Goal: Check status: Check status

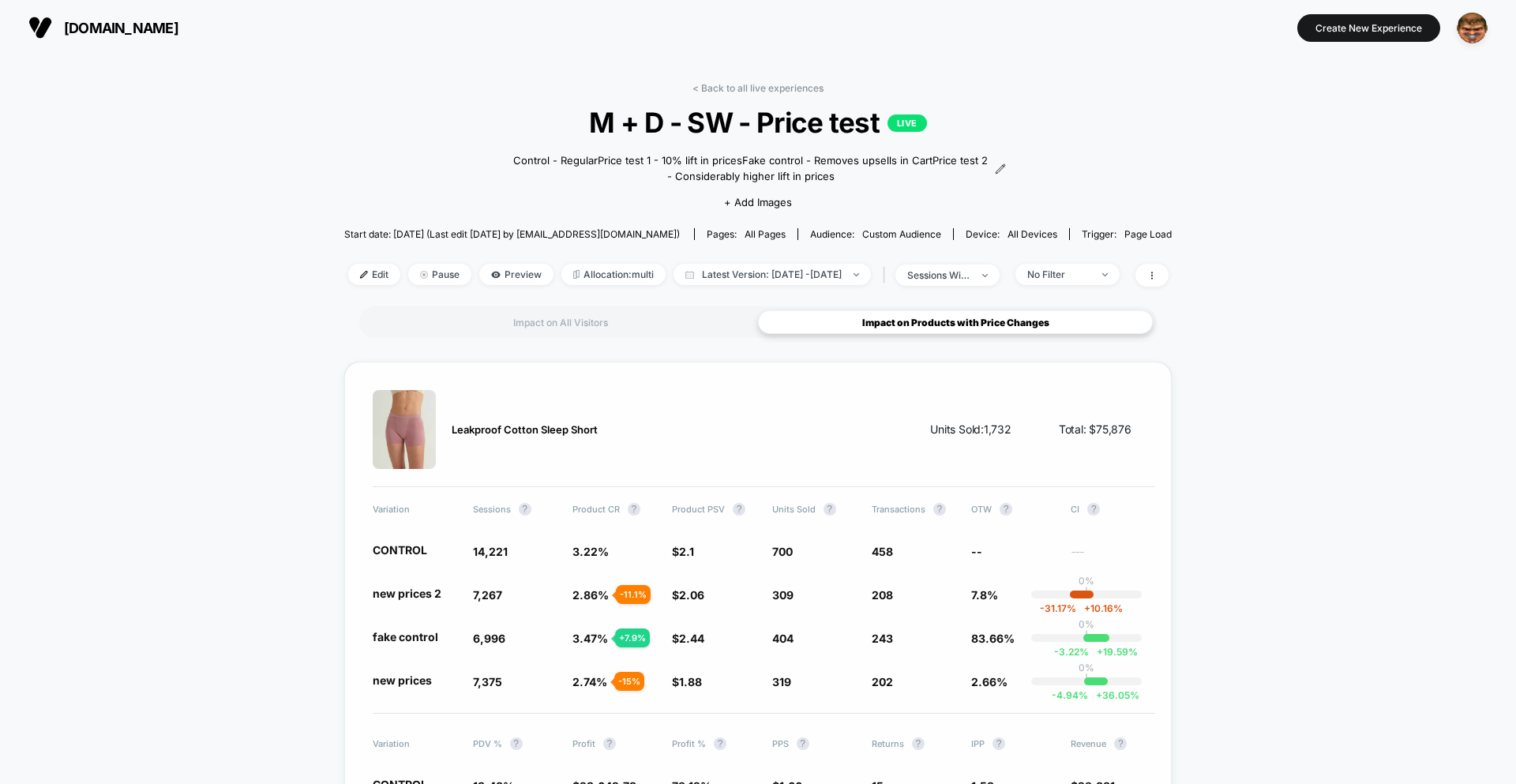
click at [997, 466] on div "Leakproof Cotton Sleep Short Units Sold: 1,732 Total: $ 75,876" at bounding box center [764, 439] width 782 height 97
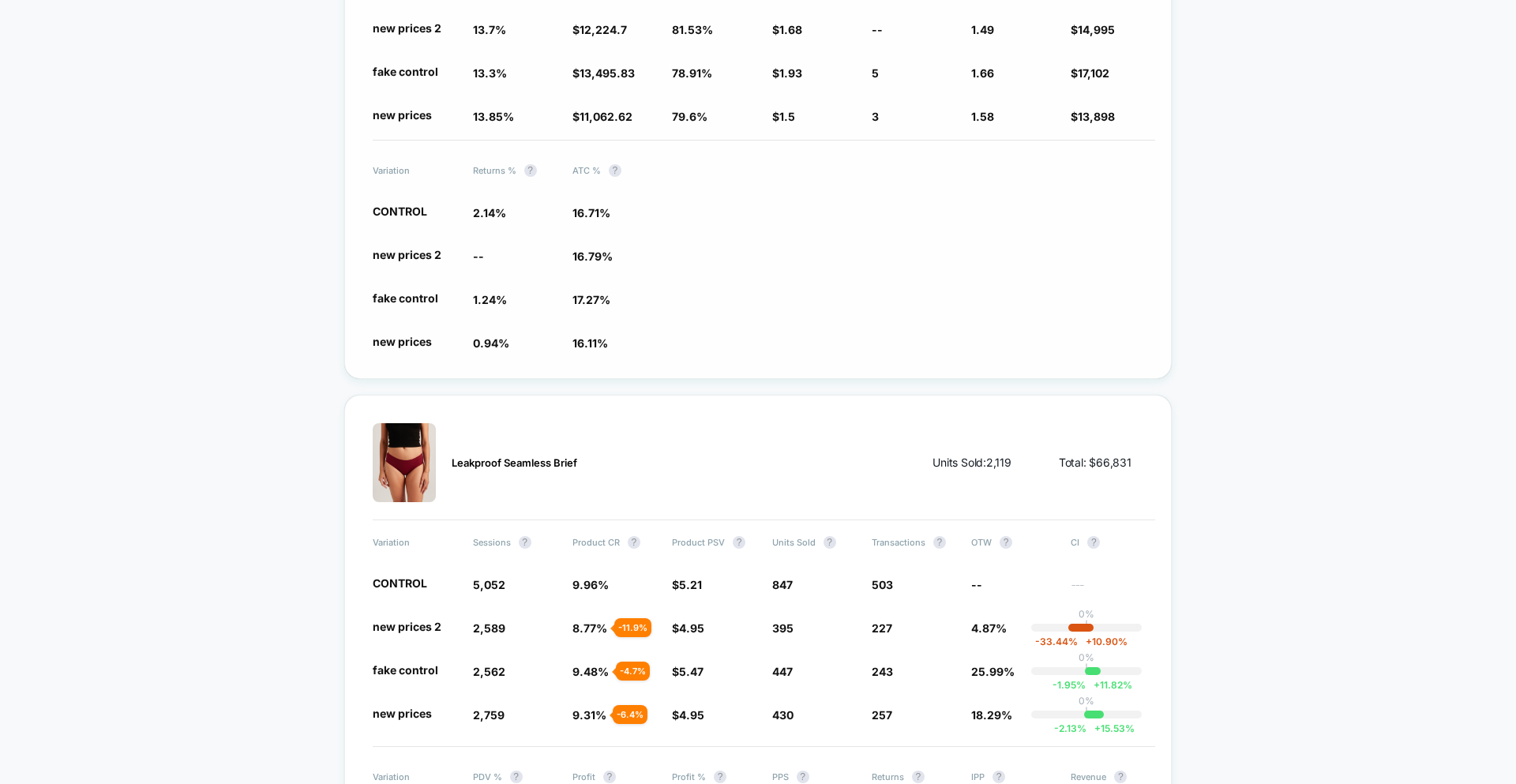
scroll to position [689, 0]
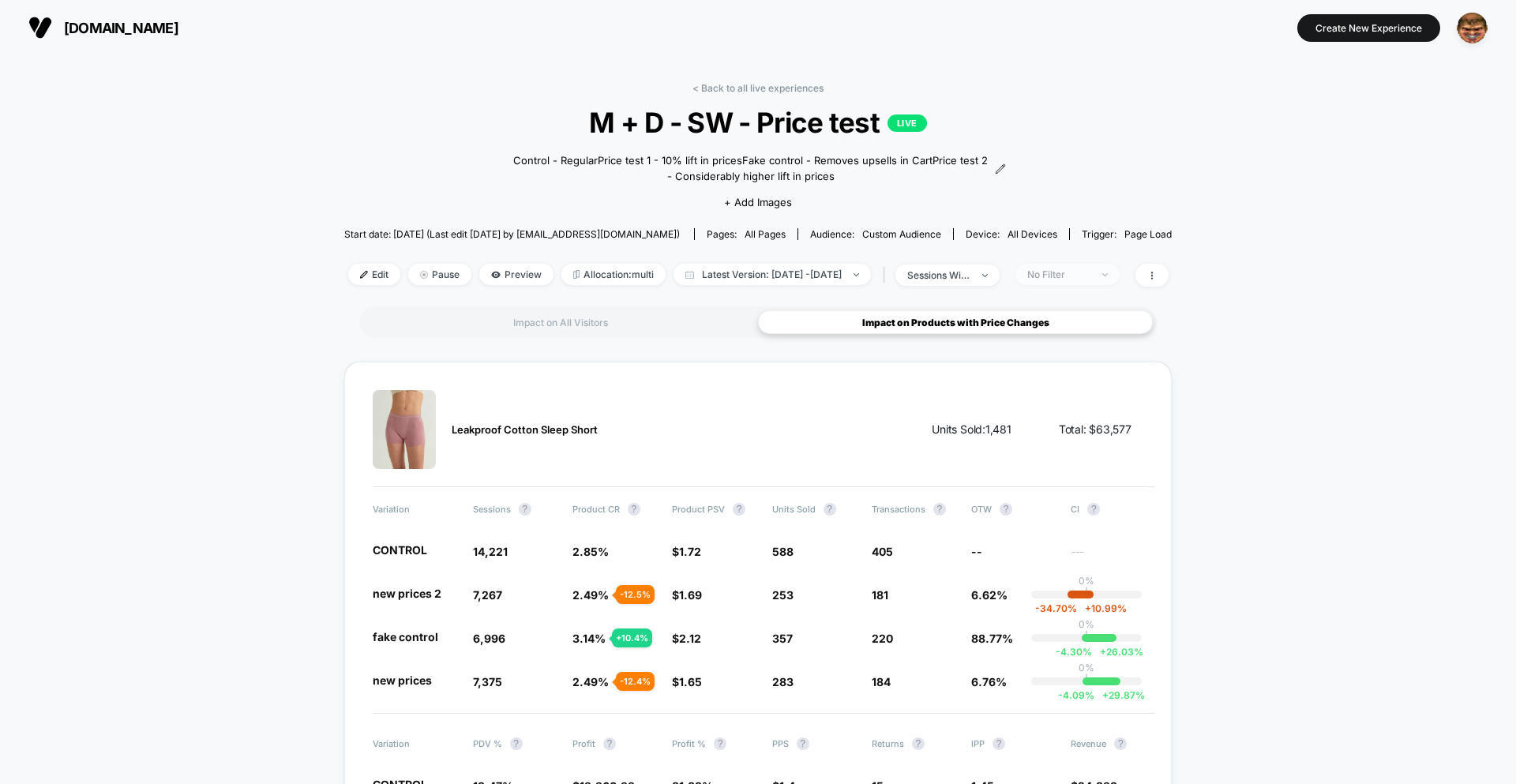
click at [1056, 280] on span "No Filter" at bounding box center [1068, 274] width 104 height 21
click at [1056, 334] on span "Mobile Visitors" at bounding box center [1081, 333] width 76 height 13
click at [1076, 506] on button "Save" at bounding box center [1090, 503] width 144 height 26
click at [1091, 270] on div "Mobile" at bounding box center [1058, 274] width 64 height 11
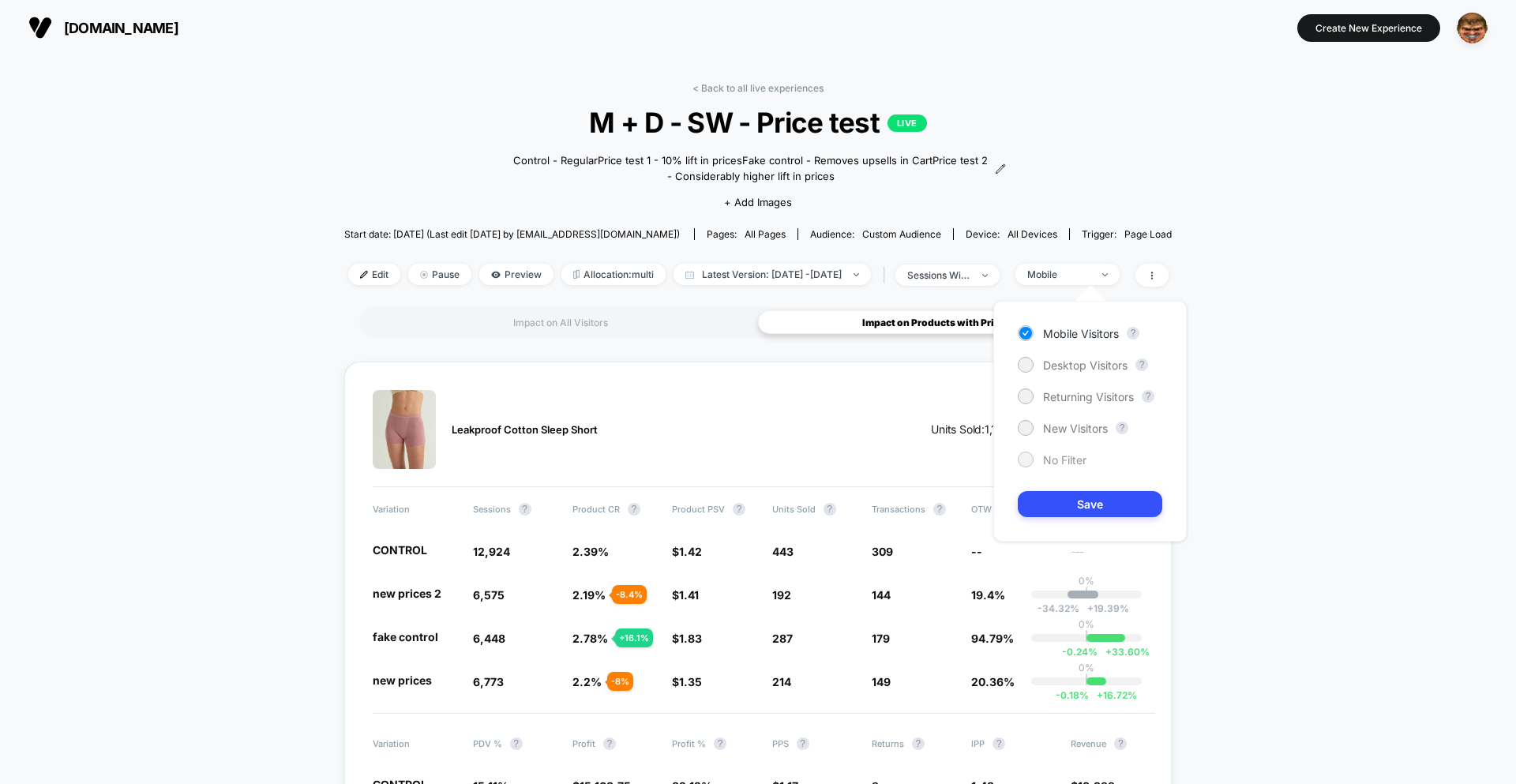
click at [1048, 467] on div "No Filter" at bounding box center [1052, 459] width 68 height 16
drag, startPoint x: 1069, startPoint y: 499, endPoint x: 1076, endPoint y: 486, distance: 14.8
click at [1069, 499] on button "Save" at bounding box center [1090, 503] width 144 height 26
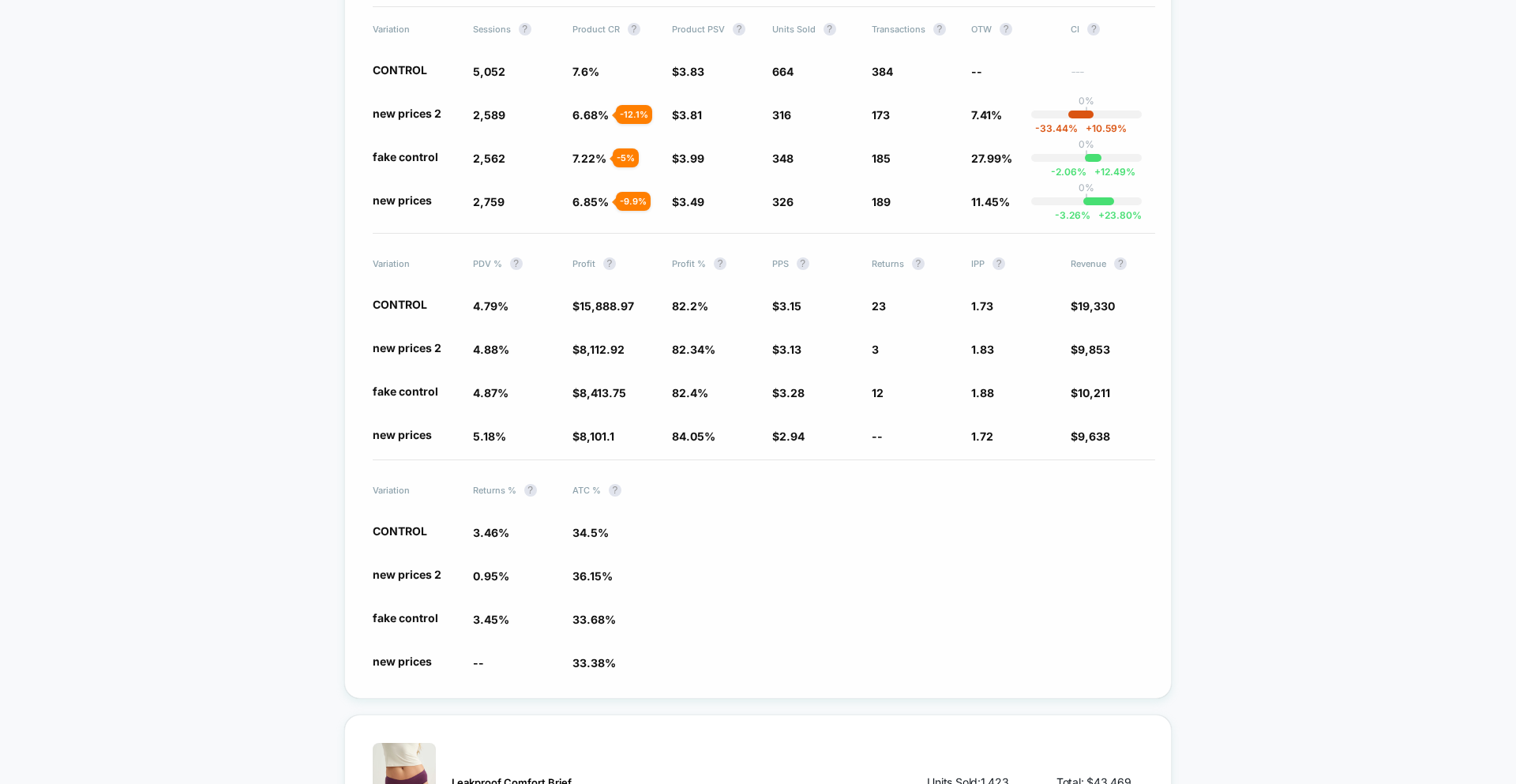
scroll to position [1188, 0]
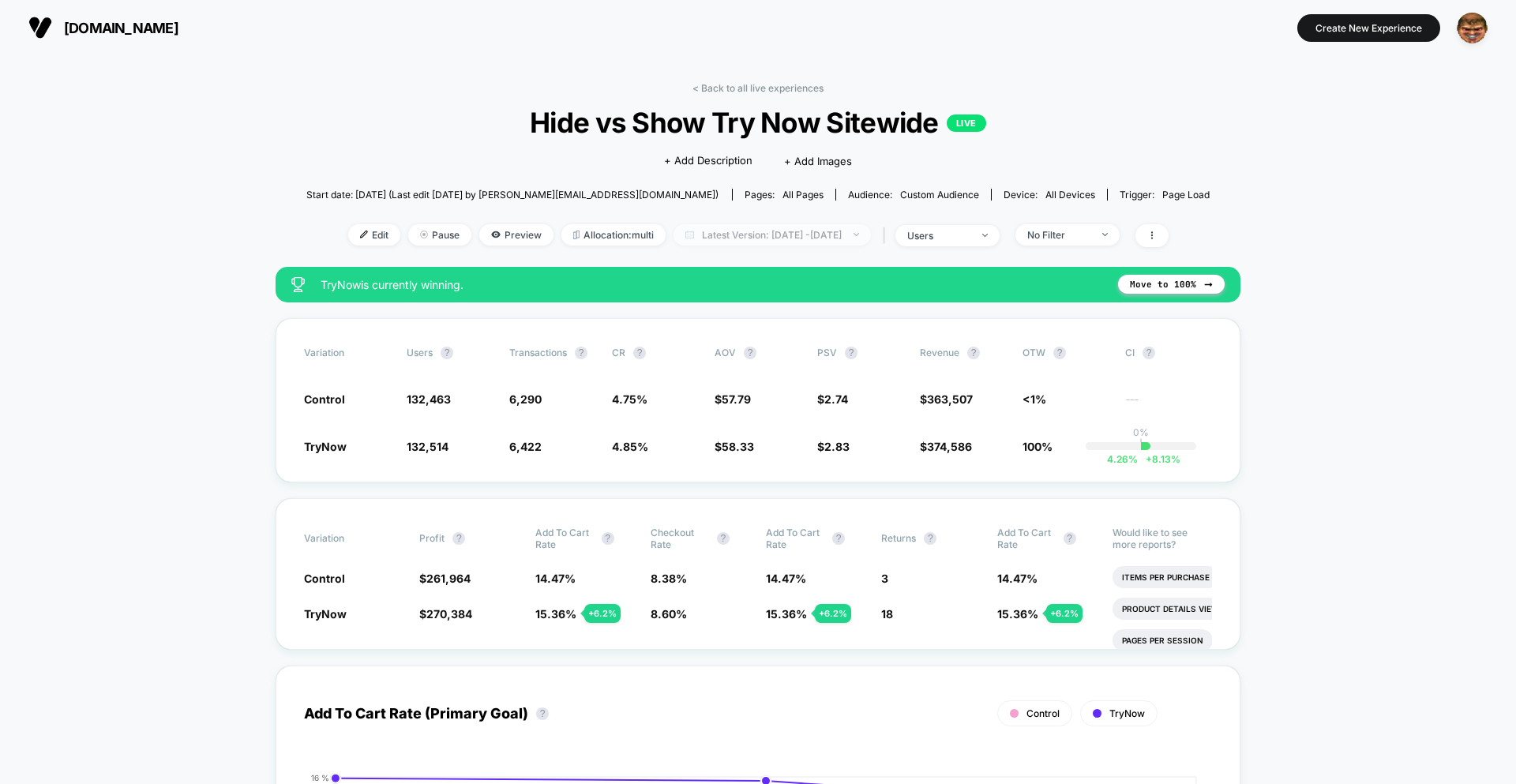
click at [771, 233] on span "Latest Version: Oct 6, 2025 - Oct 9, 2025" at bounding box center [772, 234] width 197 height 21
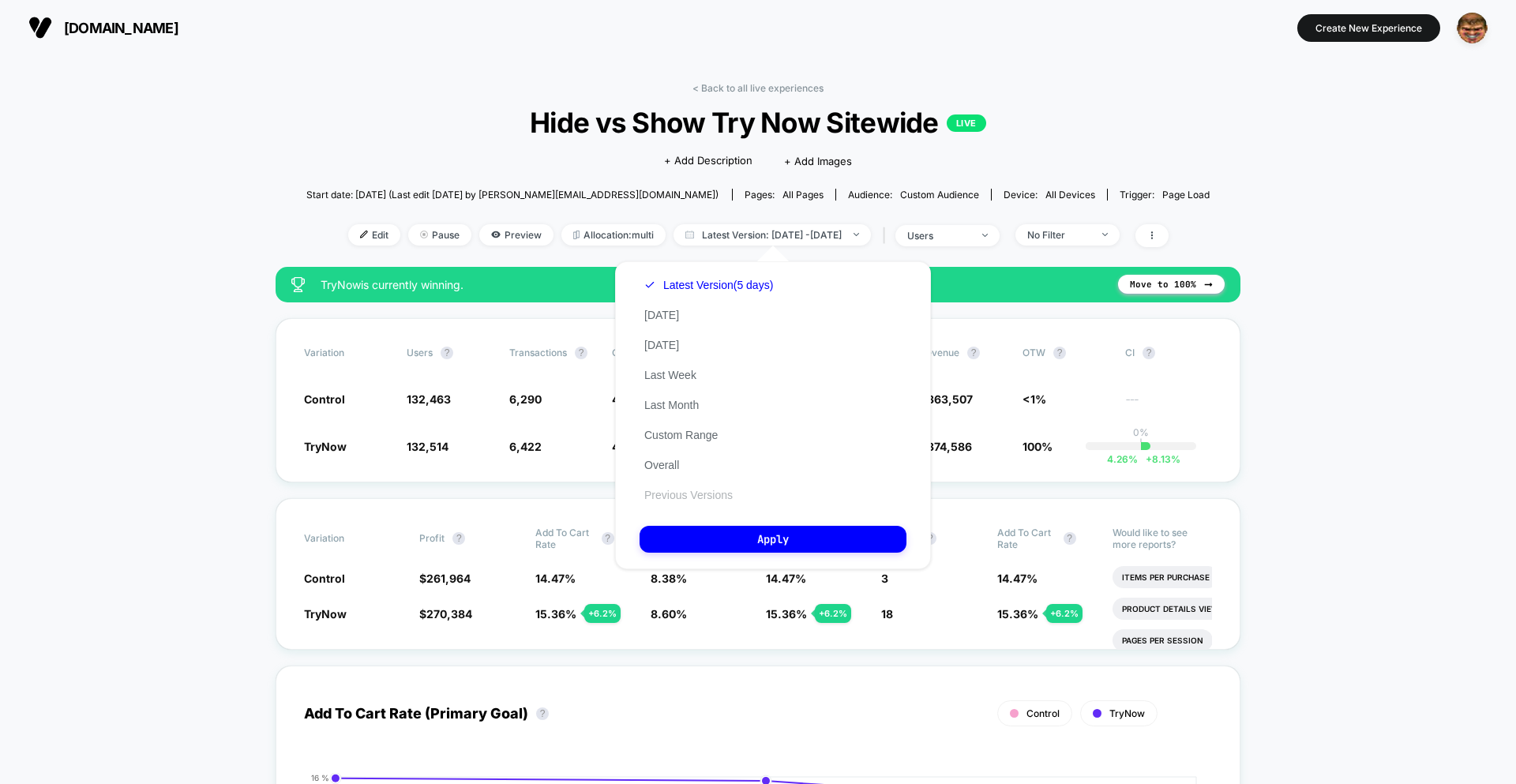
click at [687, 492] on button "Previous Versions" at bounding box center [688, 495] width 98 height 14
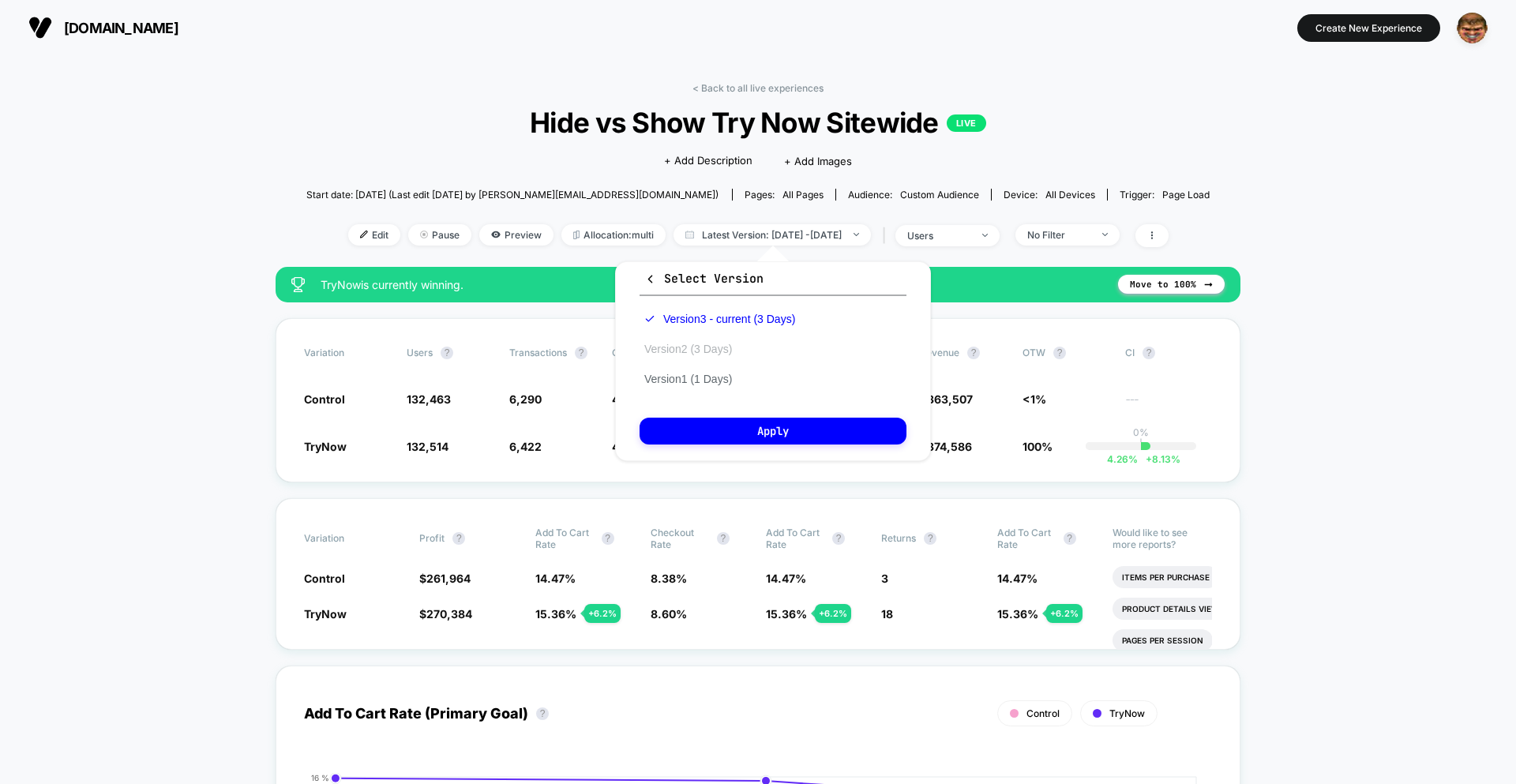
click at [714, 346] on button "Version 2 (3 Days)" at bounding box center [688, 348] width 97 height 14
click at [743, 422] on button "Apply" at bounding box center [773, 431] width 267 height 27
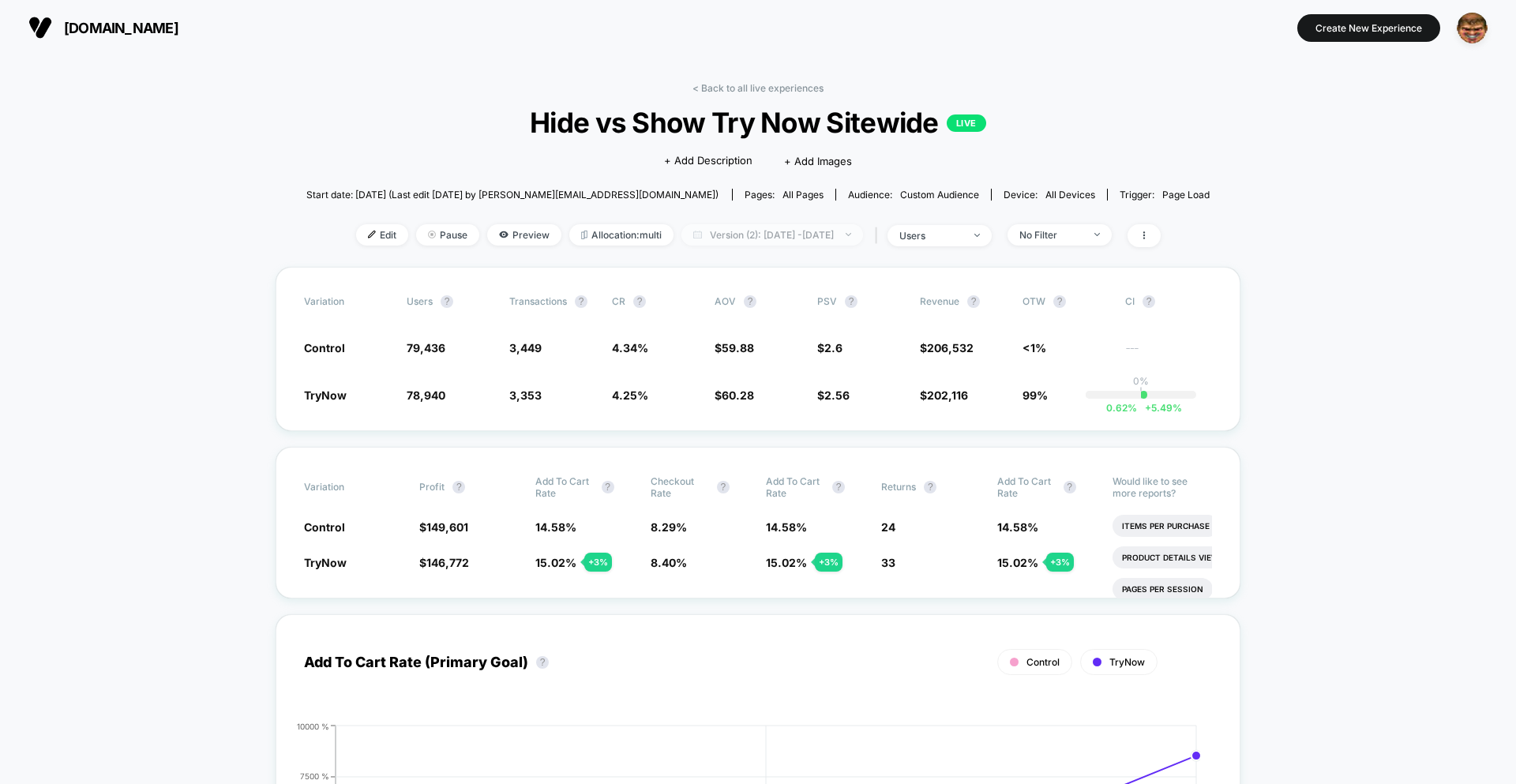
click at [766, 234] on span "Version (2): Oct 6, 2025 - Oct 8, 2025" at bounding box center [772, 234] width 181 height 21
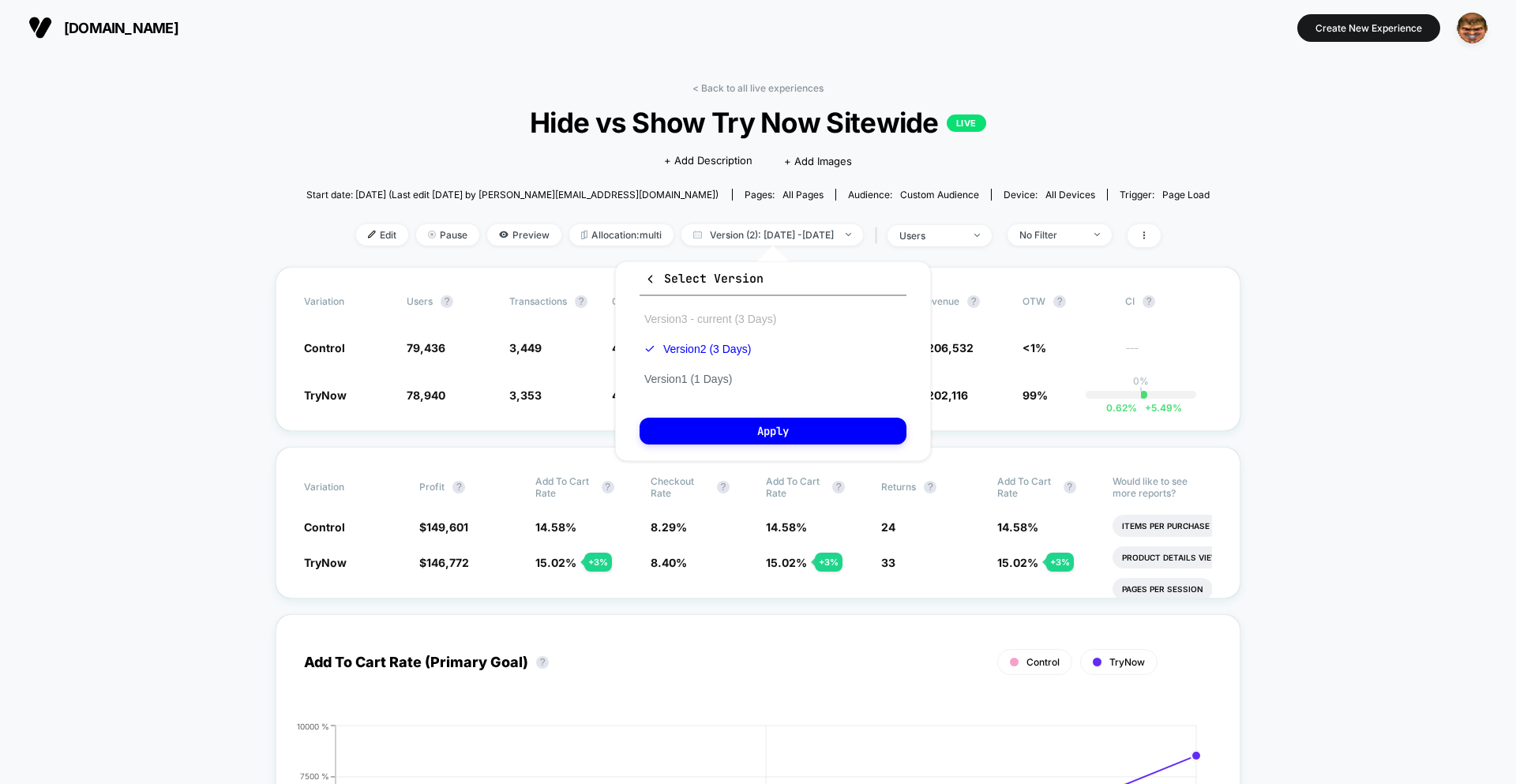
click at [724, 325] on button "Version 3 - current (3 Days)" at bounding box center [710, 319] width 141 height 14
click at [772, 448] on div "Select Version Version 3 - current (3 Days) Version 2 (3 Days) Version 1 (1 Day…" at bounding box center [773, 361] width 316 height 199
click at [786, 429] on button "Apply" at bounding box center [773, 431] width 267 height 27
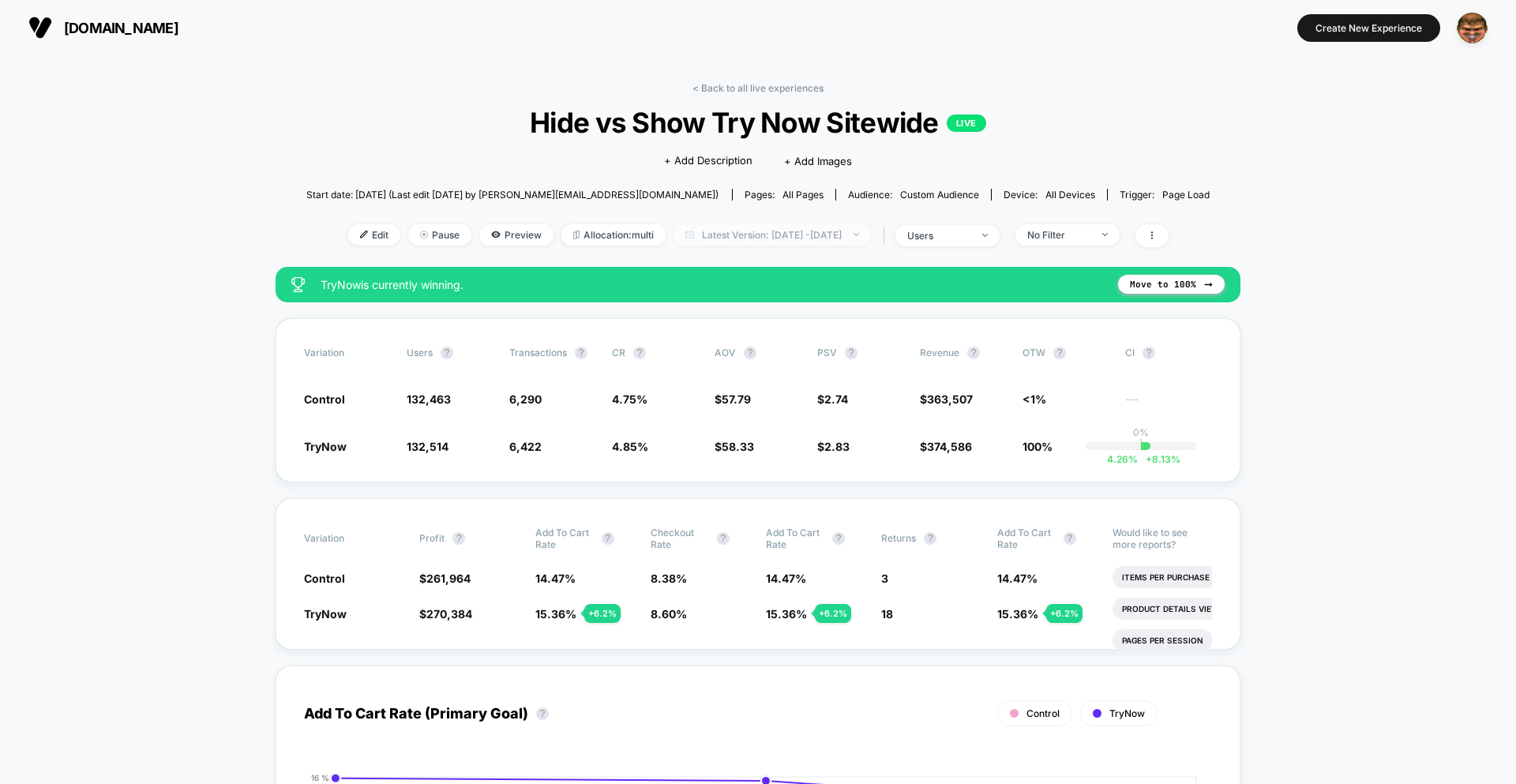
click at [778, 235] on span "Latest Version: Oct 7, 2025 - Oct 9, 2025" at bounding box center [772, 234] width 197 height 21
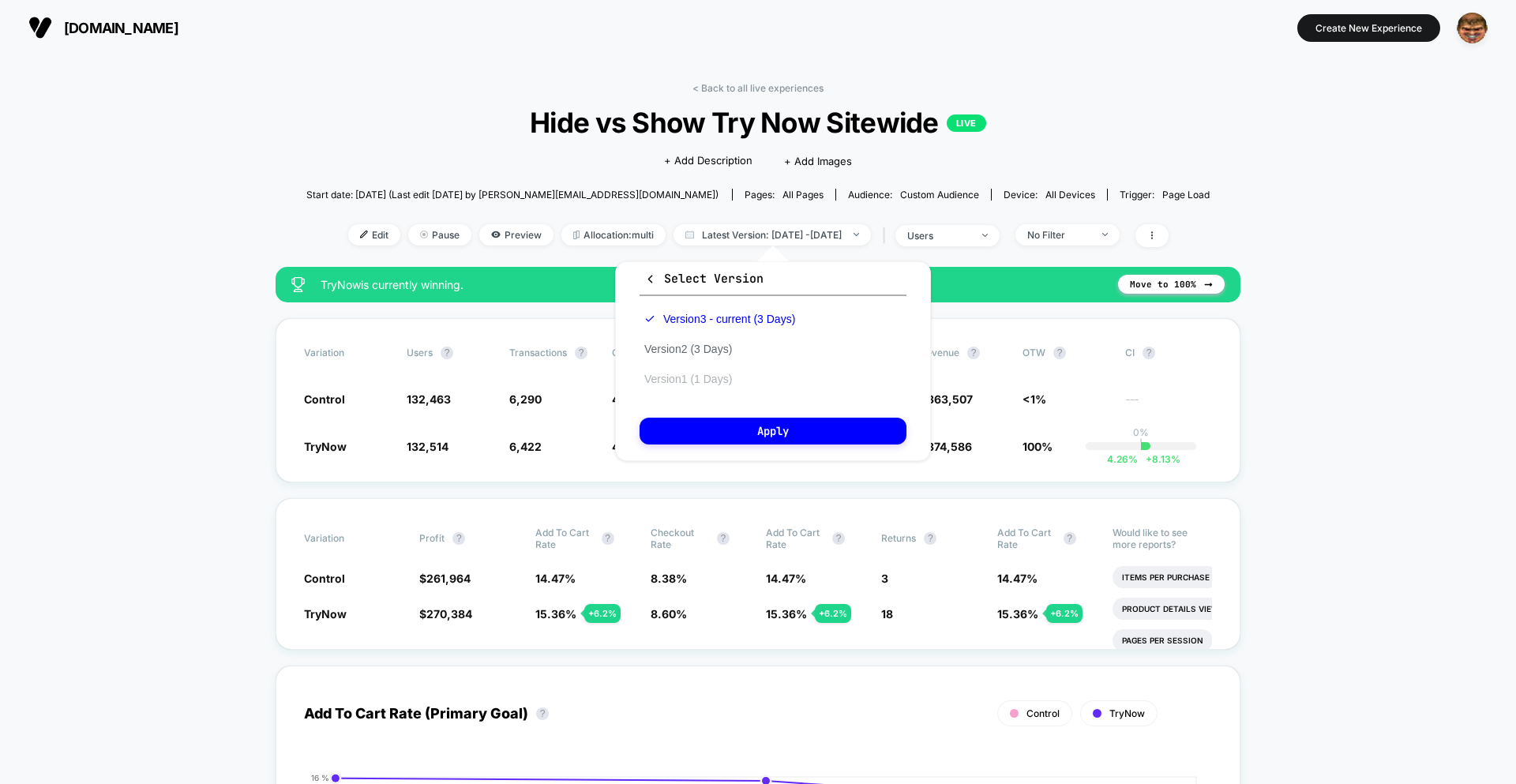
drag, startPoint x: 704, startPoint y: 347, endPoint x: 723, endPoint y: 381, distance: 38.9
click at [705, 347] on button "Version 2 (3 Days)" at bounding box center [688, 348] width 97 height 14
click at [770, 437] on button "Apply" at bounding box center [773, 431] width 267 height 27
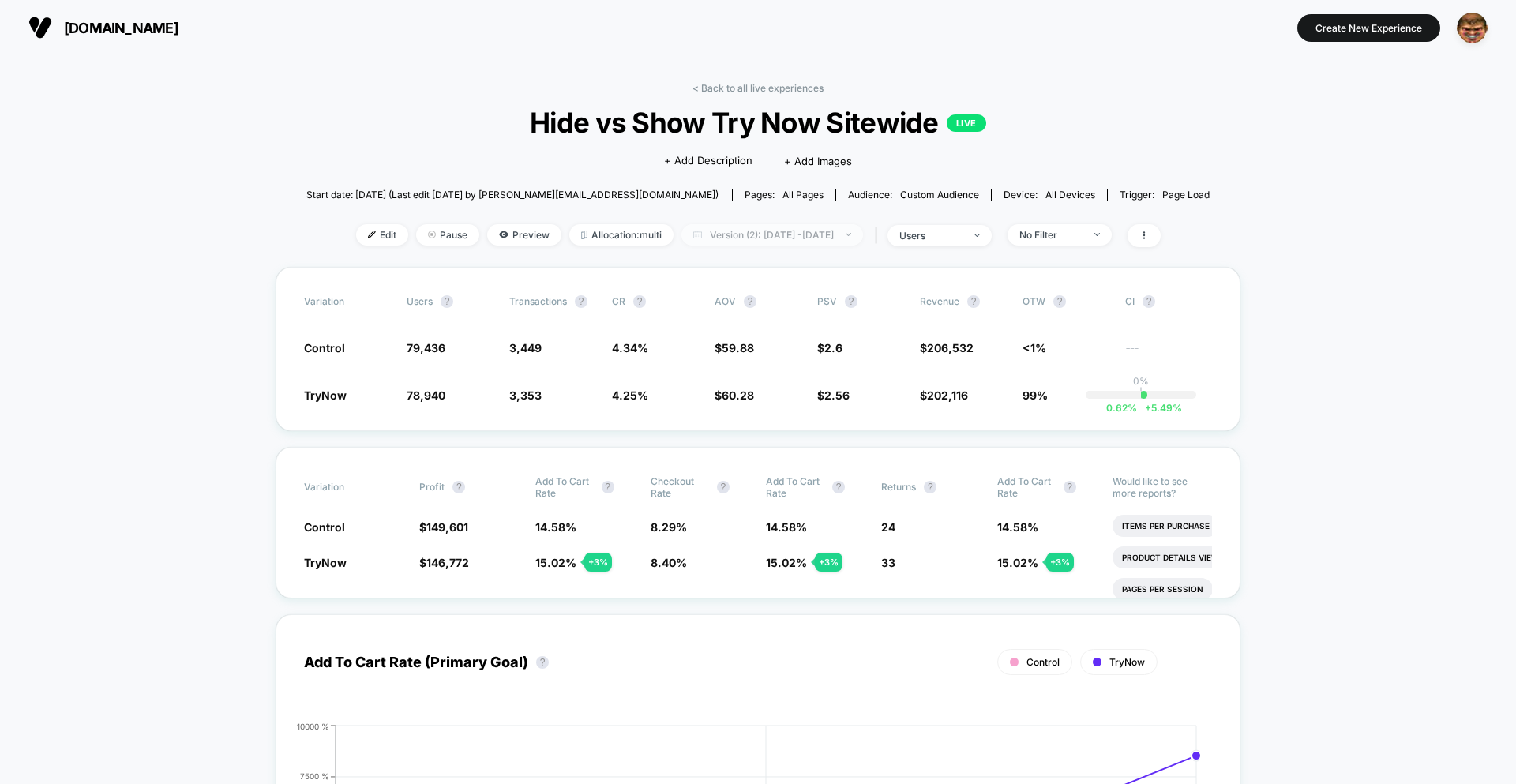
click at [753, 237] on span "Version (2): Oct 6, 2025 - Oct 8, 2025" at bounding box center [772, 234] width 181 height 21
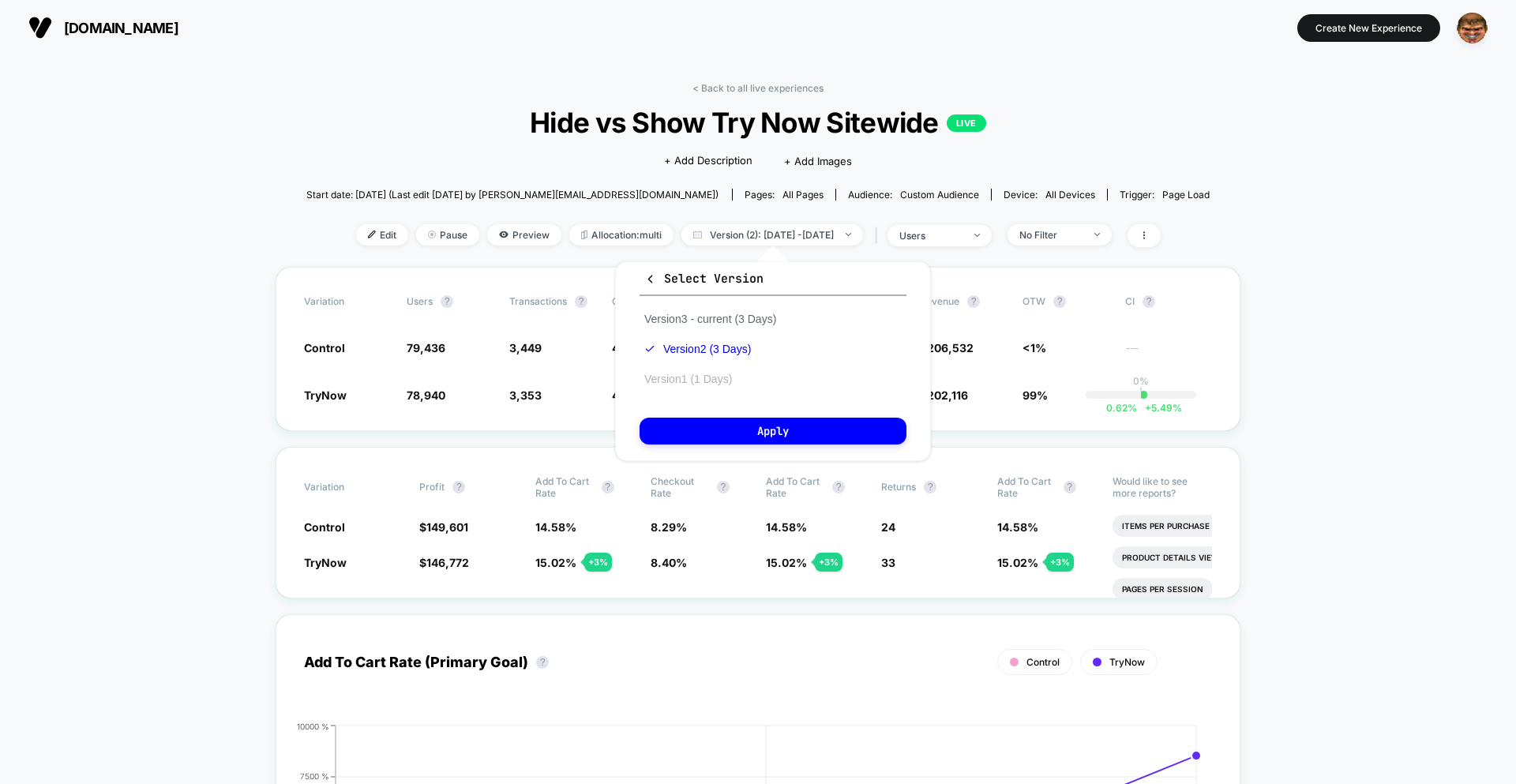
click at [716, 376] on button "Version 1 (1 Days)" at bounding box center [688, 379] width 97 height 14
click at [764, 447] on div "Select Version Version 3 - current (3 Days) Version 2 (3 Days) Version 1 (1 Day…" at bounding box center [773, 361] width 316 height 199
click at [765, 436] on button "Apply" at bounding box center [773, 431] width 267 height 27
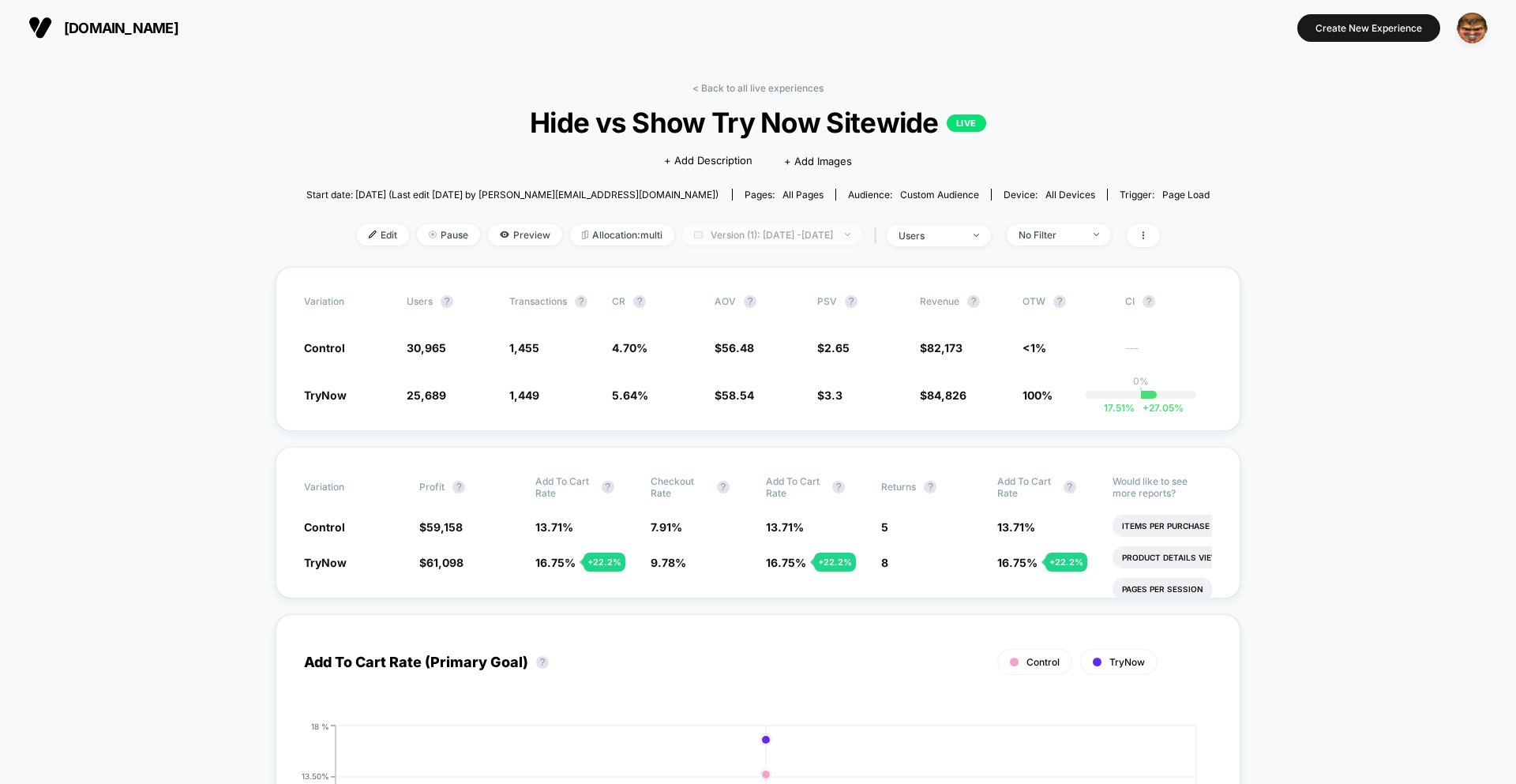
click at [781, 238] on span "Version (1): Oct 6, 2025 - Oct 6, 2025" at bounding box center [773, 234] width 180 height 21
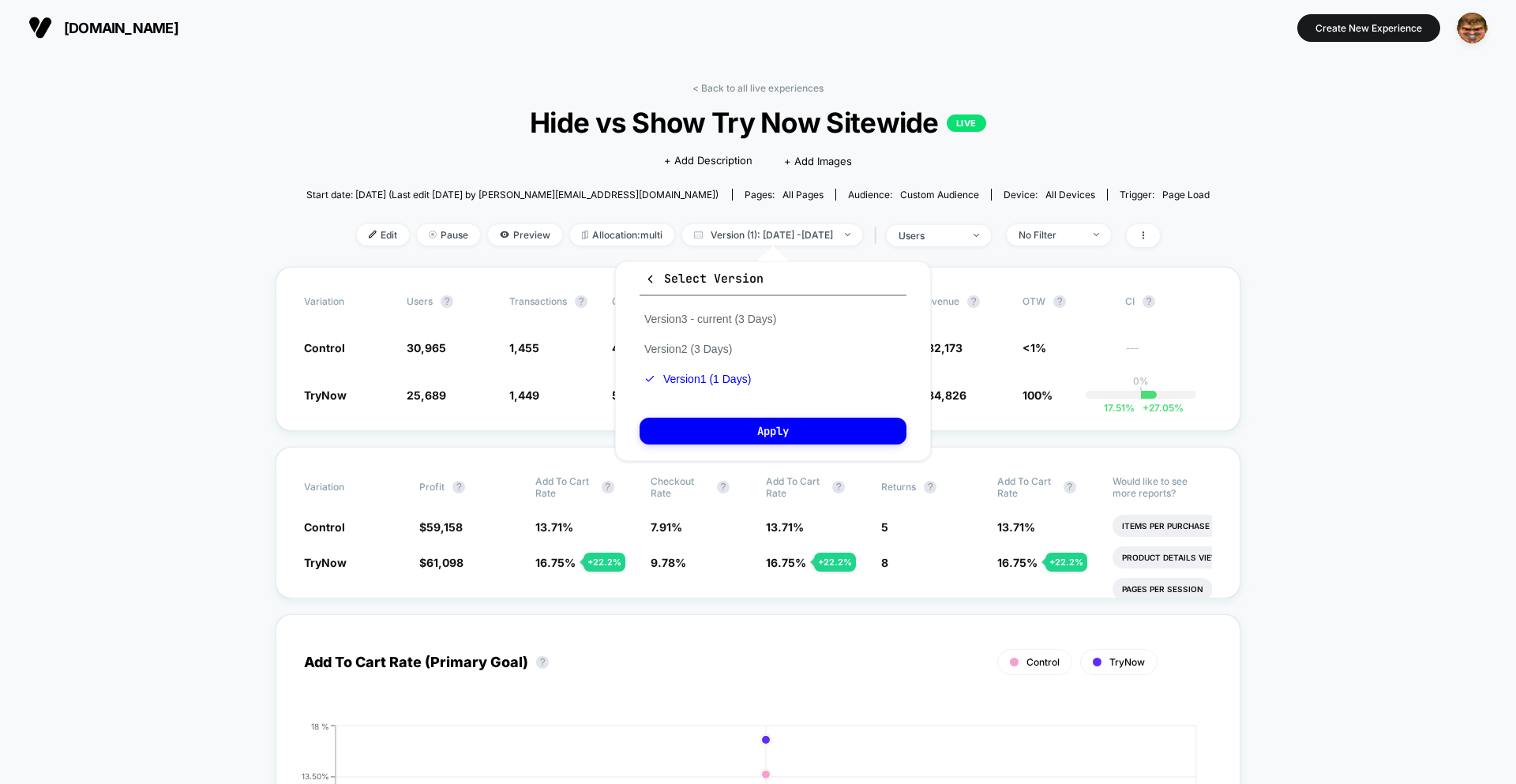
click at [716, 340] on div "Version 3 - current (3 Days) Version 2 (3 Days) Version 1 (1 Days)" at bounding box center [710, 348] width 141 height 90
click at [716, 345] on button "Version 2 (3 Days)" at bounding box center [688, 348] width 97 height 14
click at [753, 425] on button "Apply" at bounding box center [773, 431] width 267 height 27
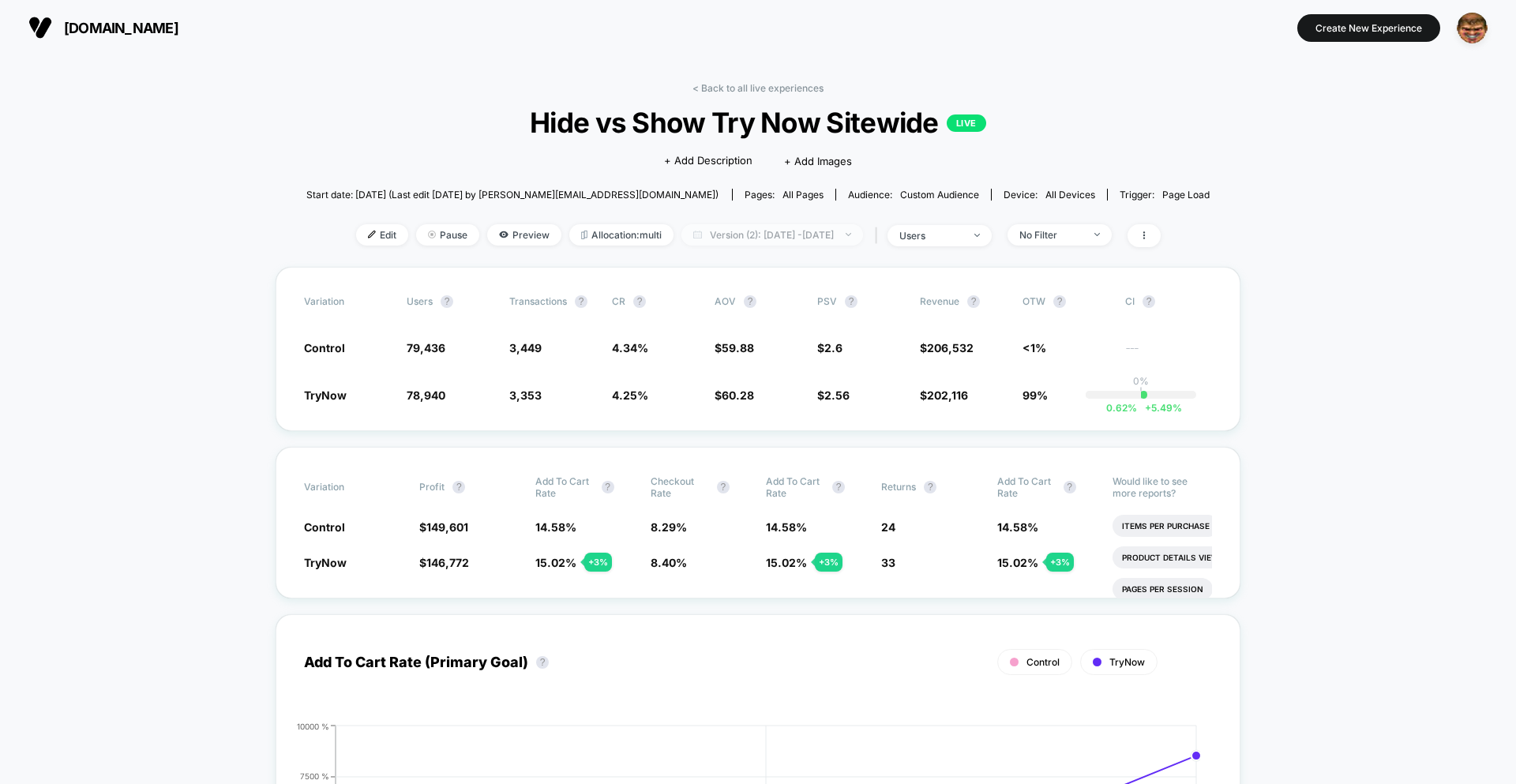
click at [771, 238] on span "Version (2): Oct 6, 2025 - Oct 8, 2025" at bounding box center [772, 234] width 181 height 21
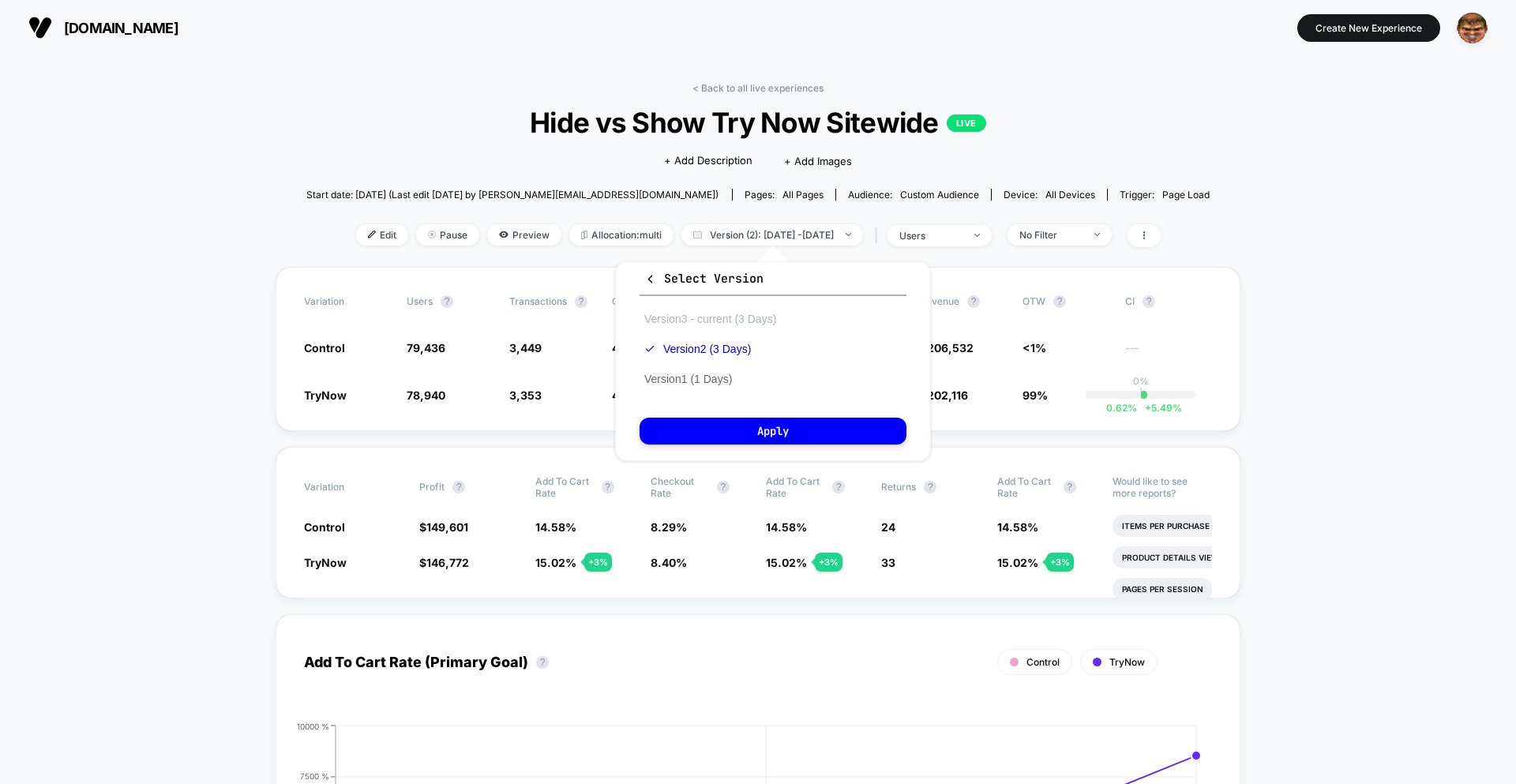
click at [715, 317] on button "Version 3 - current (3 Days)" at bounding box center [710, 319] width 141 height 14
click at [746, 431] on button "Apply" at bounding box center [773, 431] width 267 height 27
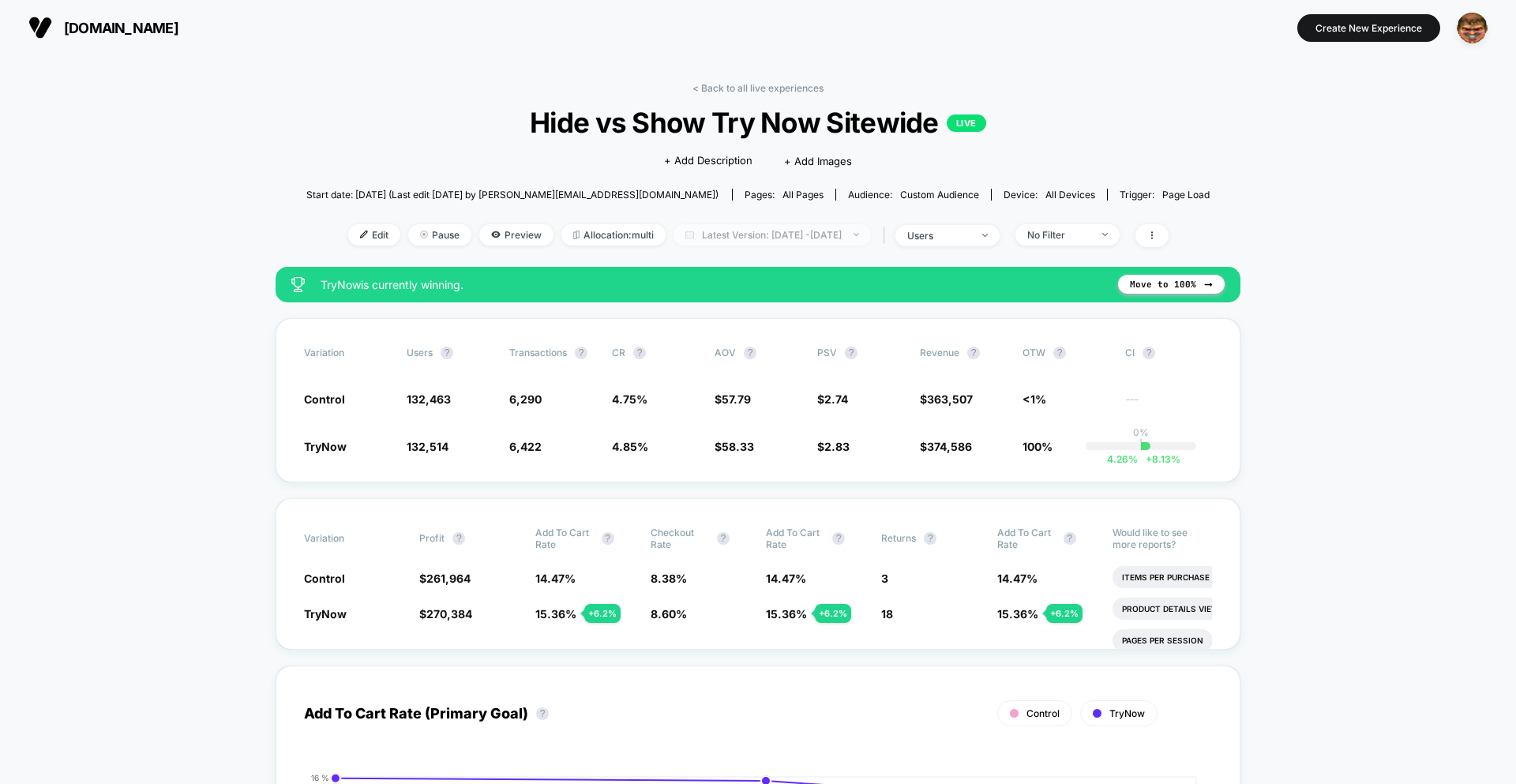
click at [778, 237] on span "Latest Version: Oct 7, 2025 - Oct 9, 2025" at bounding box center [772, 234] width 197 height 21
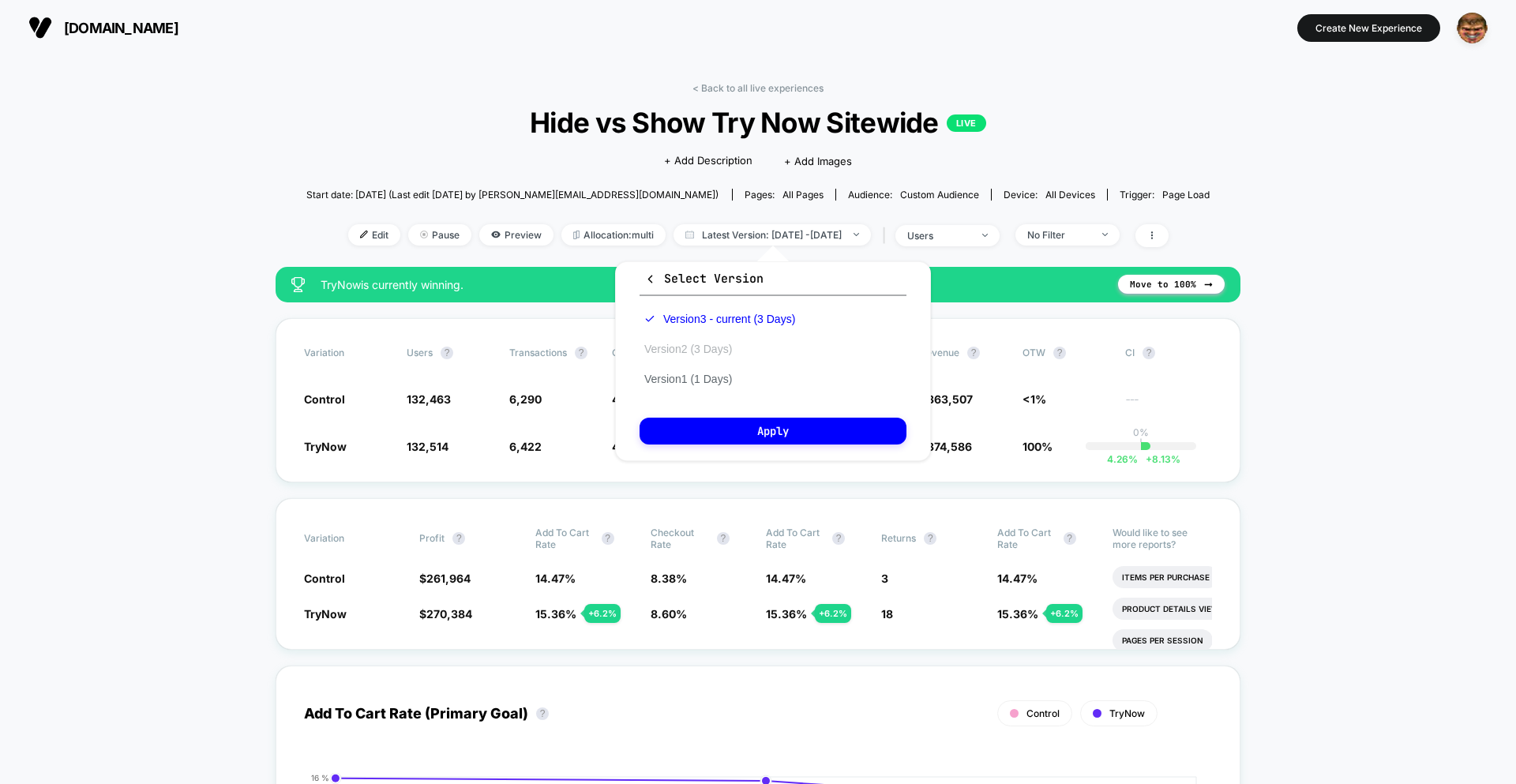
click at [710, 348] on button "Version 2 (3 Days)" at bounding box center [688, 348] width 97 height 14
click at [737, 420] on button "Apply" at bounding box center [773, 431] width 267 height 27
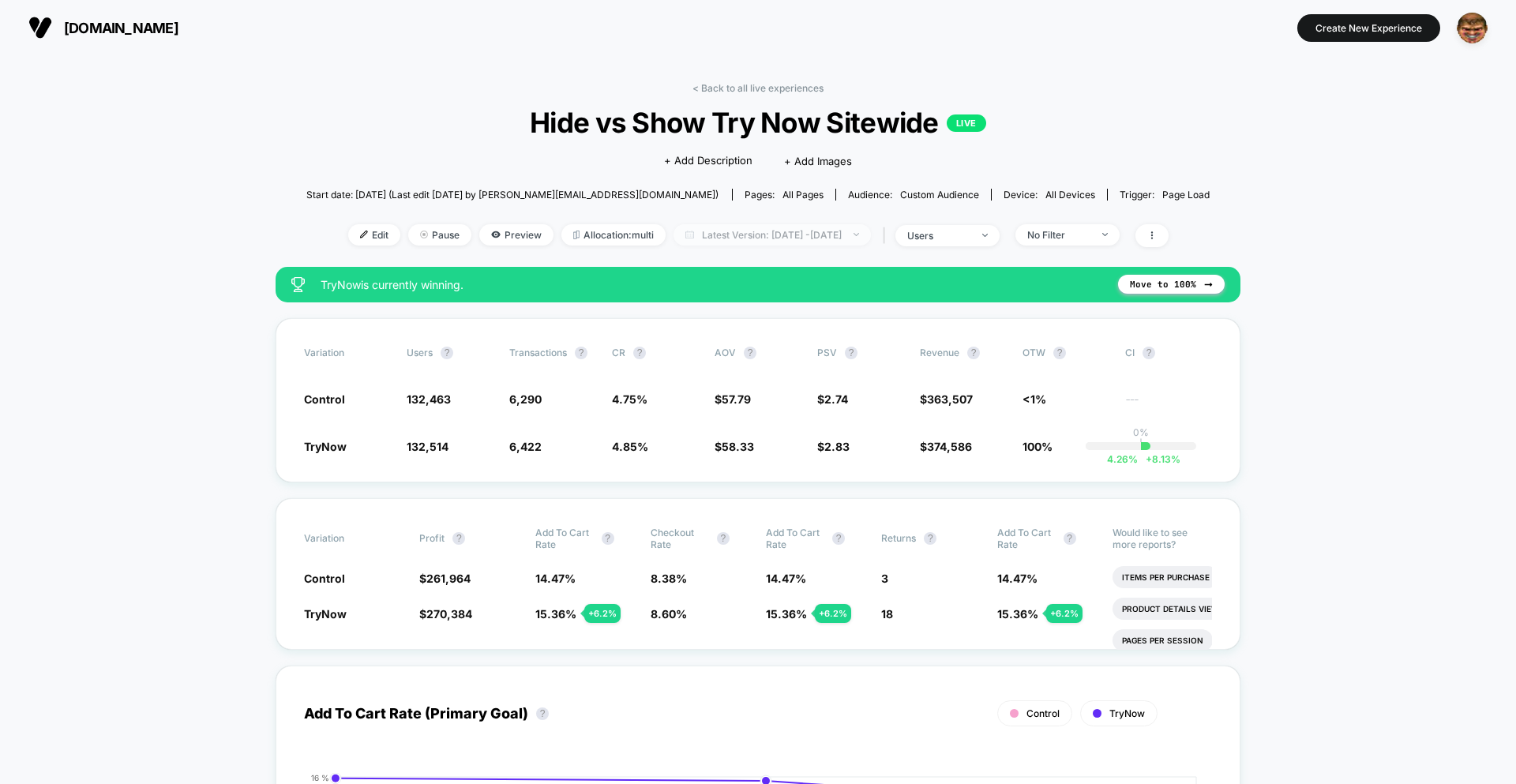
click at [758, 241] on span "Latest Version: [DATE] - [DATE]" at bounding box center [772, 234] width 197 height 21
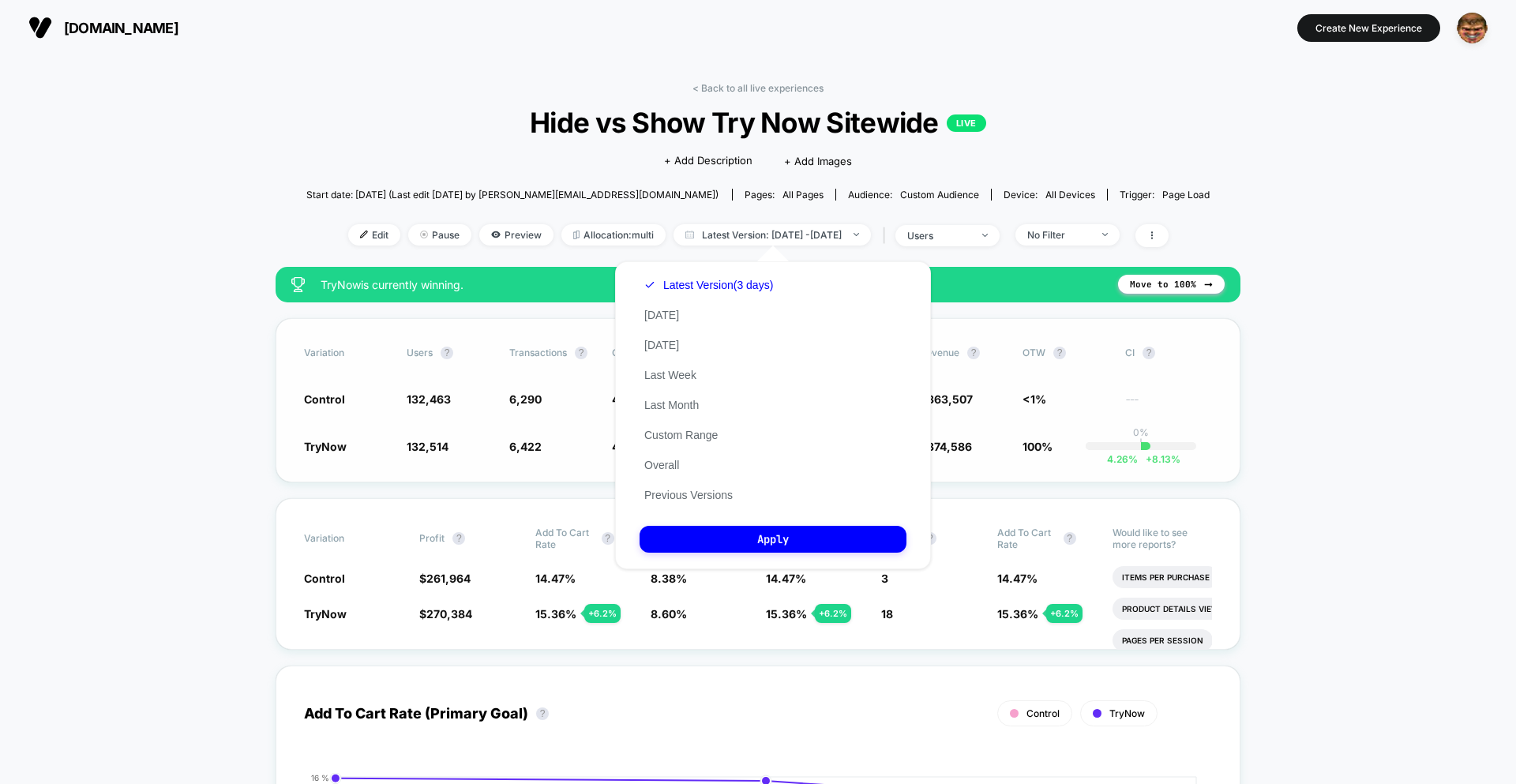
click at [579, 385] on div "Variation users ? Transactions ? CR ? AOV ? PSV ? Revenue ? OTW ? CI ? Control …" at bounding box center [758, 400] width 964 height 164
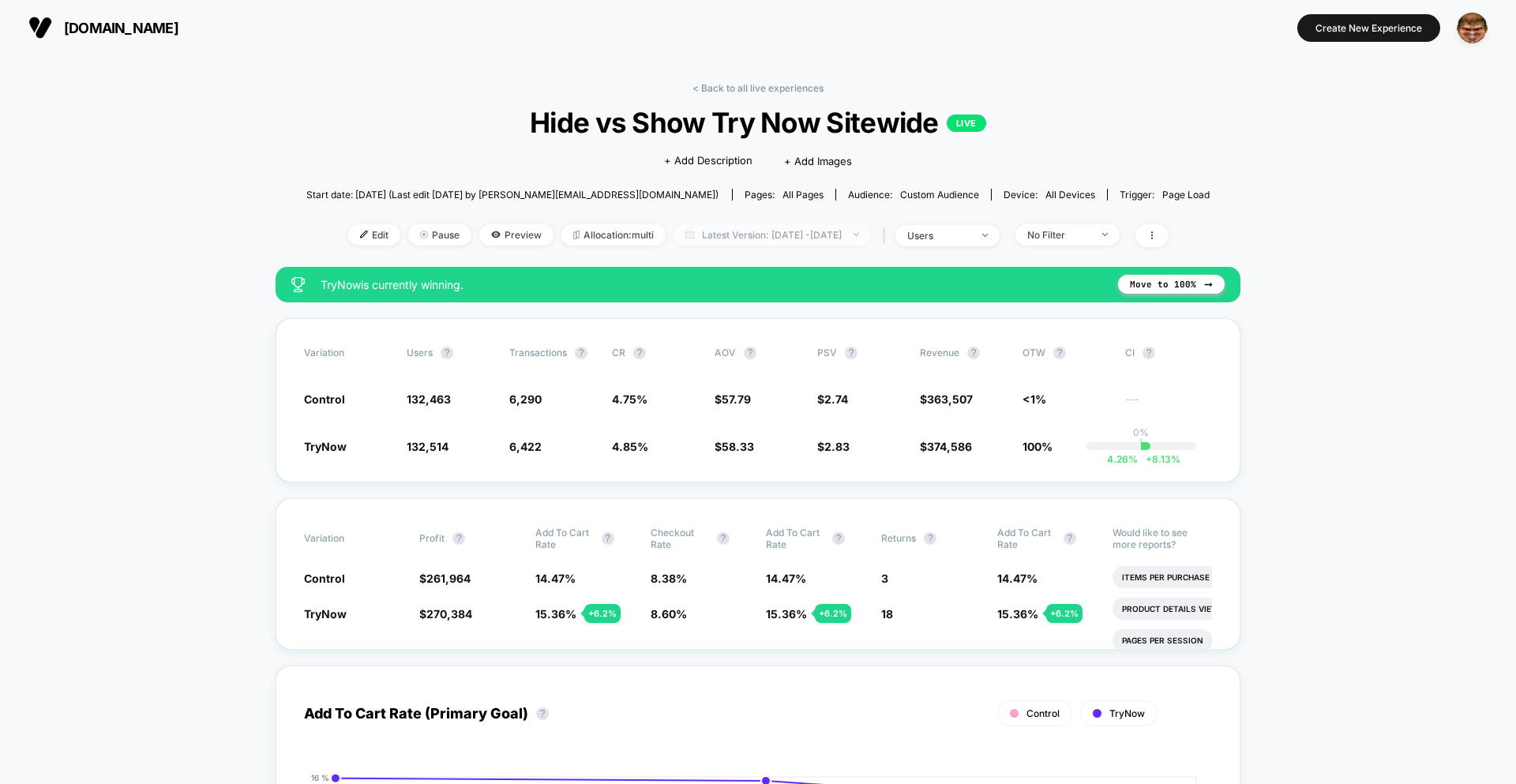
click at [781, 237] on span "Latest Version: [DATE] - [DATE]" at bounding box center [772, 234] width 197 height 21
